Goal: Information Seeking & Learning: Learn about a topic

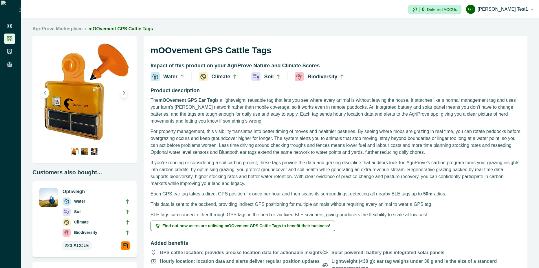
click at [414, 30] on ol "AgriProve Marketplace / mOOvement GPS Cattle Tags" at bounding box center [279, 28] width 495 height 7
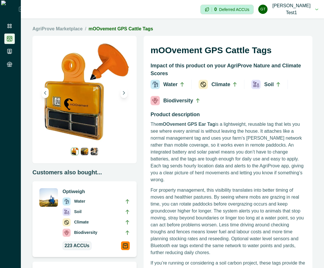
scroll to position [219, 0]
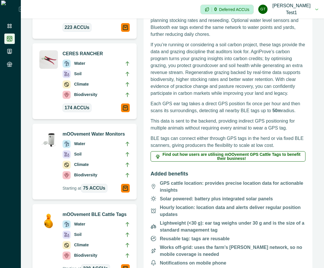
drag, startPoint x: 324, startPoint y: 151, endPoint x: 388, endPoint y: 150, distance: 64.6
click at [324, 150] on html "Impersonation Mode 0 Deferred ACCUs Gt Gayathri test1 Sign out AgriProve Market…" at bounding box center [162, 134] width 324 height 268
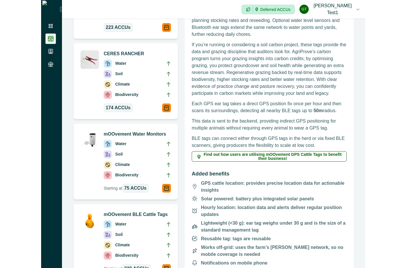
scroll to position [437, 0]
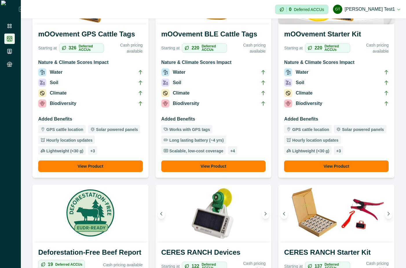
scroll to position [261, 0]
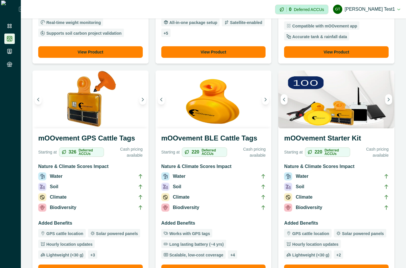
scroll to position [261, 0]
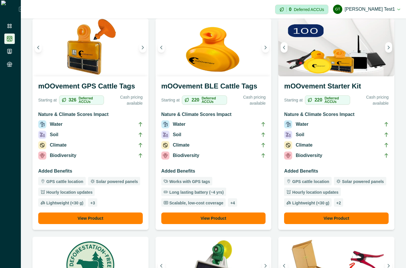
click at [323, 218] on button "View Product" at bounding box center [336, 219] width 105 height 12
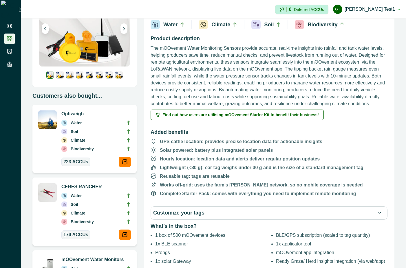
scroll to position [104, 0]
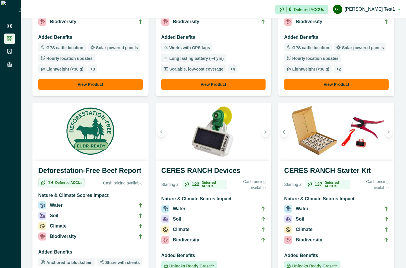
scroll to position [417, 0]
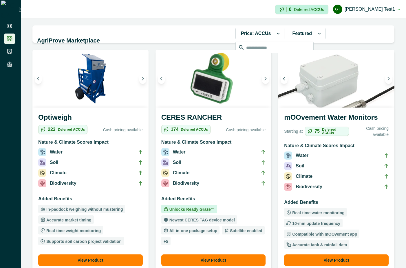
scroll to position [52, 0]
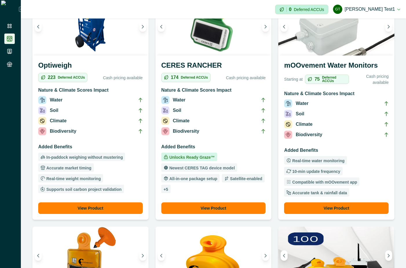
click at [341, 212] on button "View Product" at bounding box center [336, 209] width 105 height 12
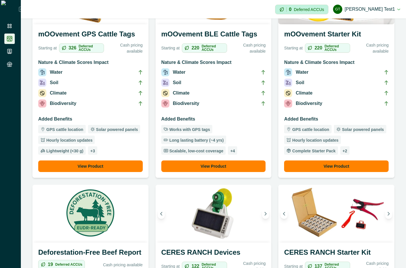
scroll to position [156, 0]
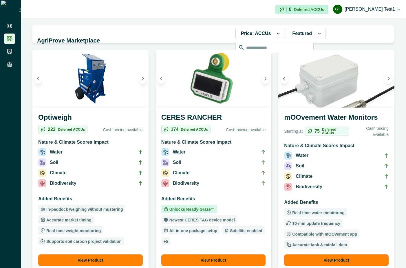
scroll to position [104, 0]
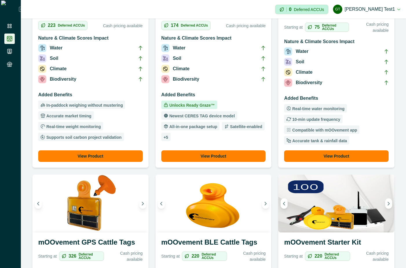
click at [333, 83] on li "Biodiversity" at bounding box center [336, 84] width 105 height 10
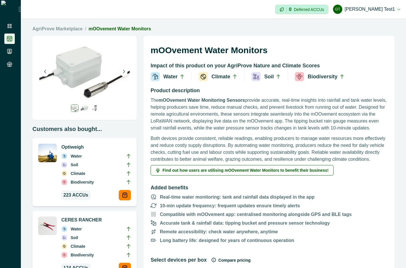
scroll to position [52, 0]
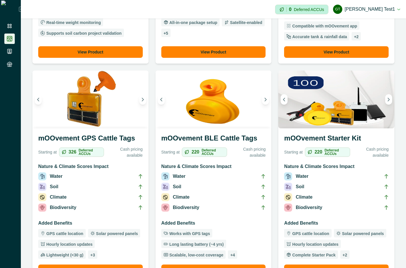
scroll to position [261, 0]
